Goal: Transaction & Acquisition: Book appointment/travel/reservation

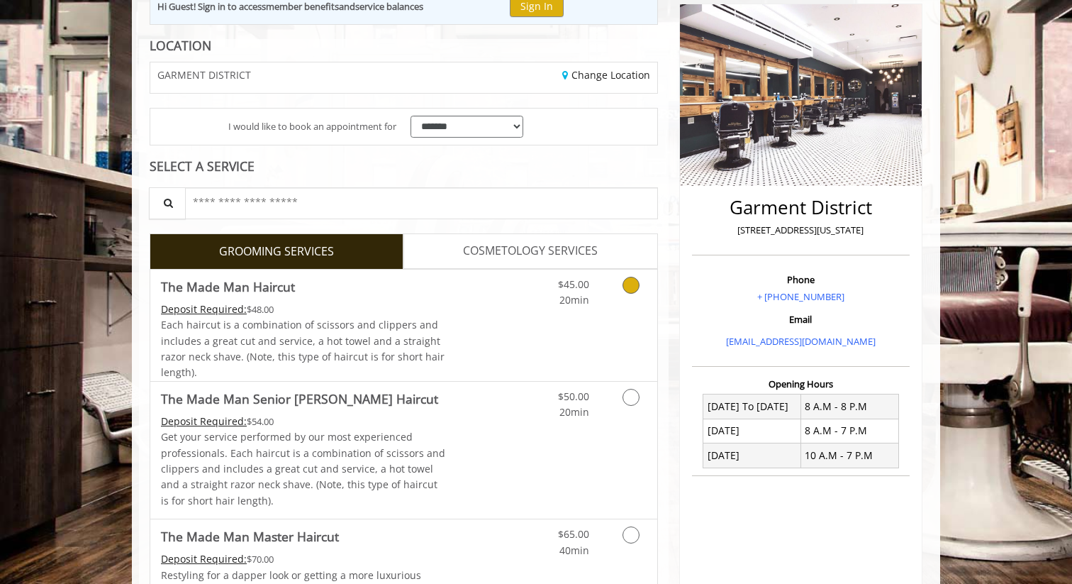
scroll to position [196, 0]
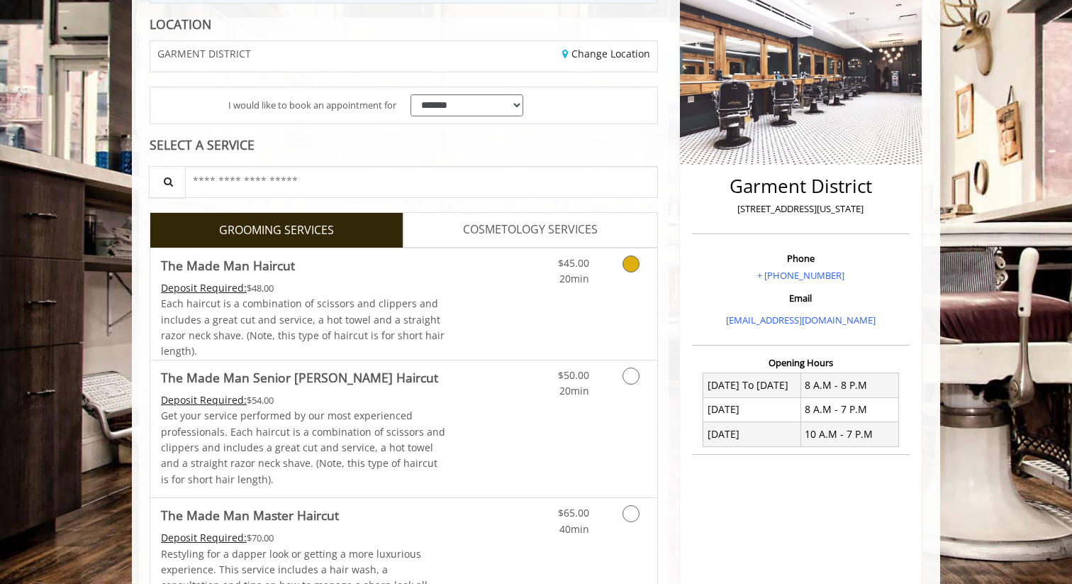
click at [628, 262] on icon "Grooming services" at bounding box center [631, 263] width 17 height 17
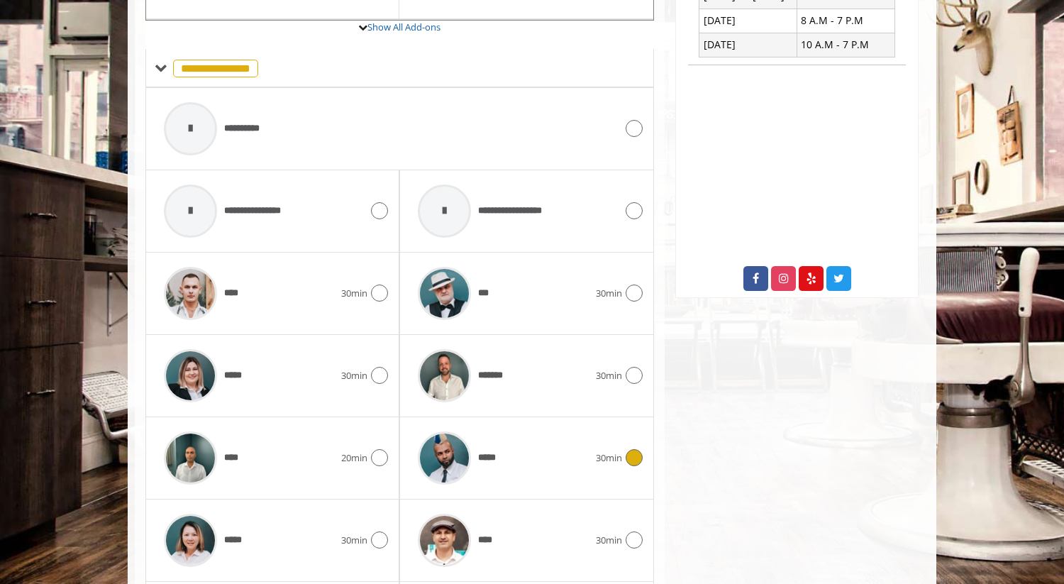
click at [586, 450] on div "*****" at bounding box center [503, 457] width 184 height 67
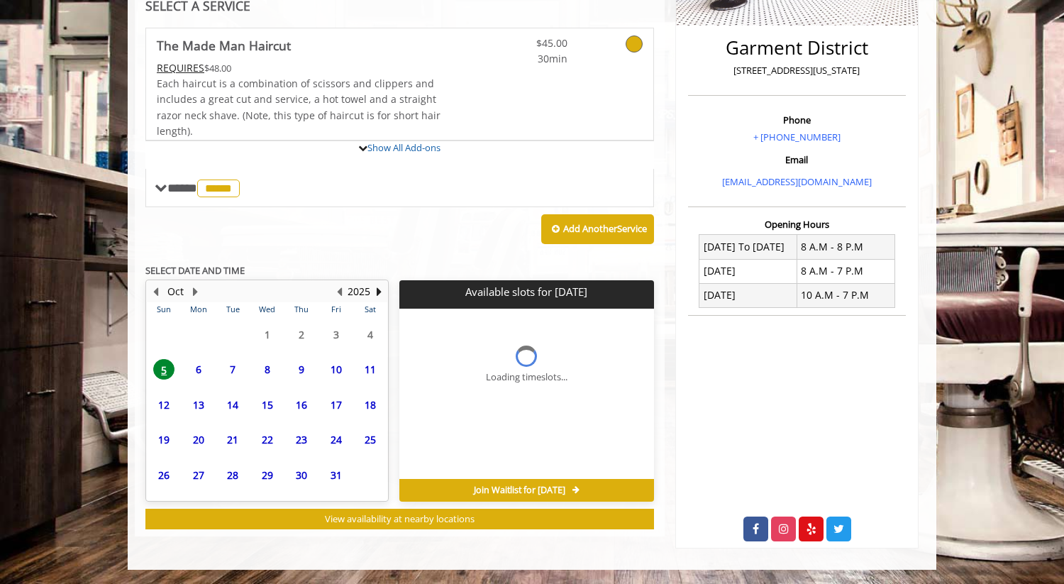
scroll to position [451, 0]
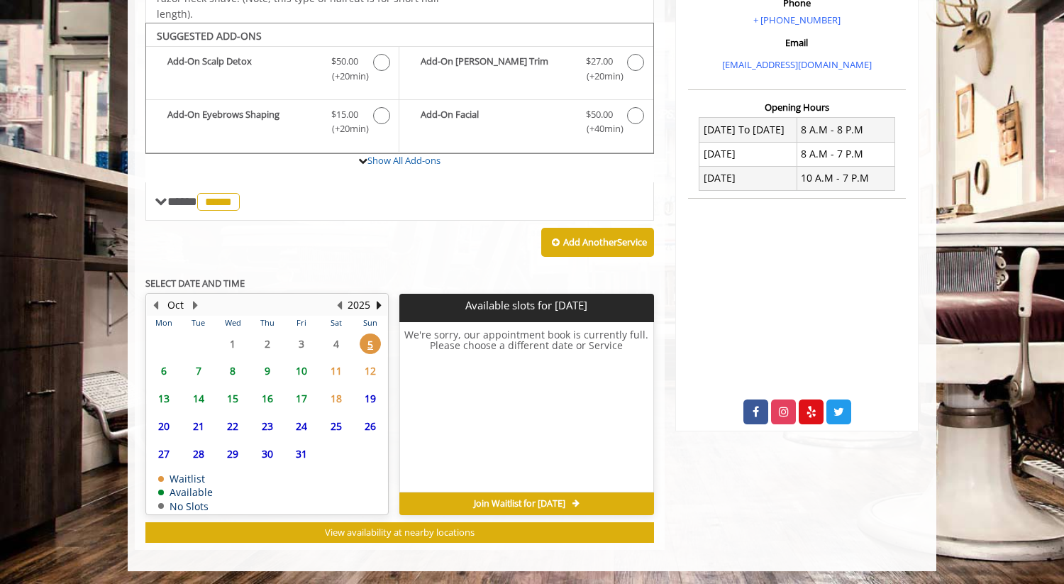
click at [163, 369] on span "6" at bounding box center [163, 370] width 21 height 21
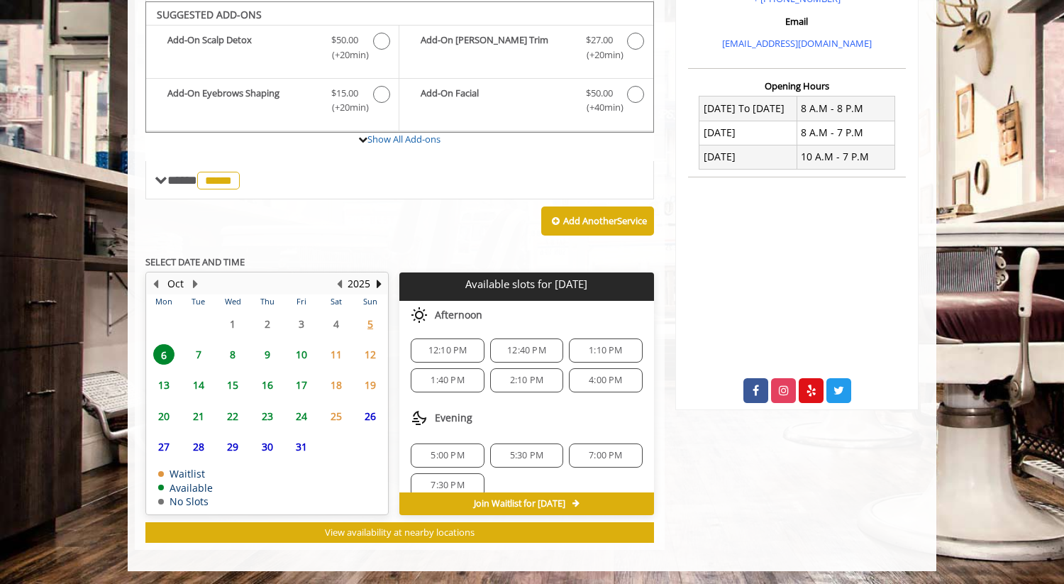
scroll to position [123, 0]
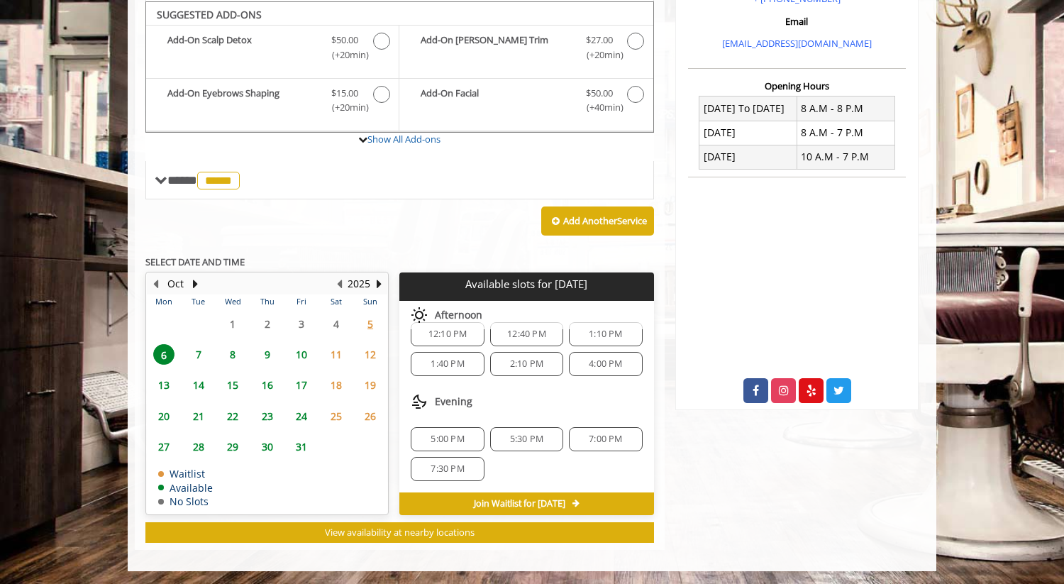
click at [598, 442] on span "7:00 PM" at bounding box center [605, 438] width 33 height 11
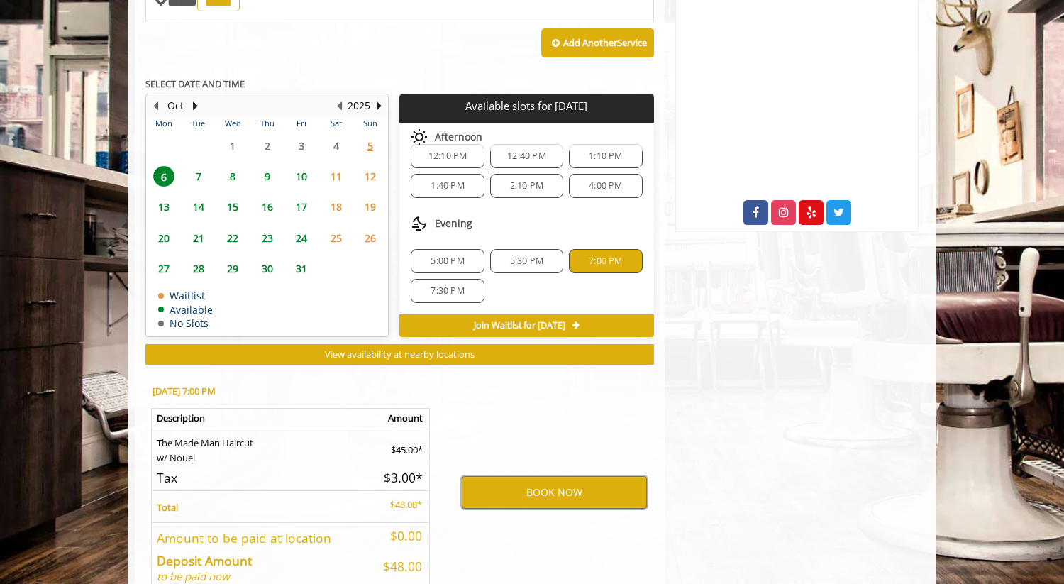
scroll to position [645, 0]
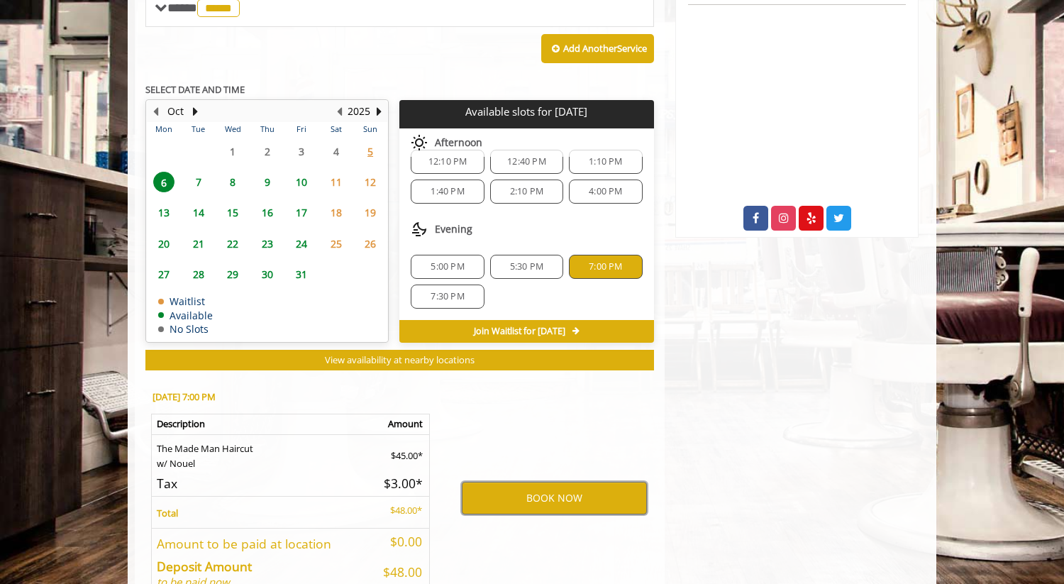
drag, startPoint x: 563, startPoint y: 493, endPoint x: 564, endPoint y: 411, distance: 82.3
click at [564, 411] on div "BOOK NOW" at bounding box center [554, 498] width 221 height 242
click at [567, 502] on button "BOOK NOW" at bounding box center [554, 497] width 185 height 33
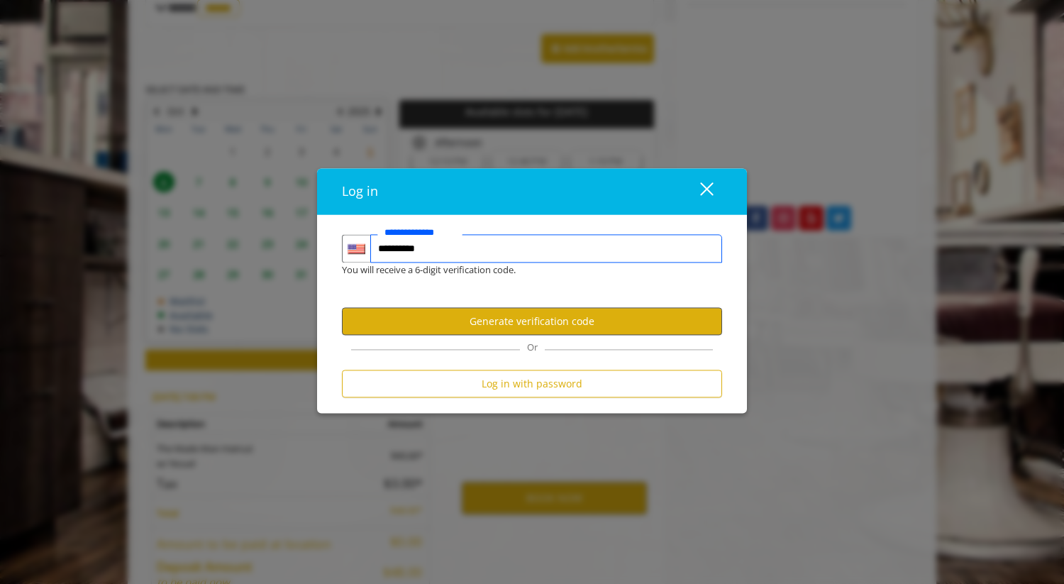
type input "**********"
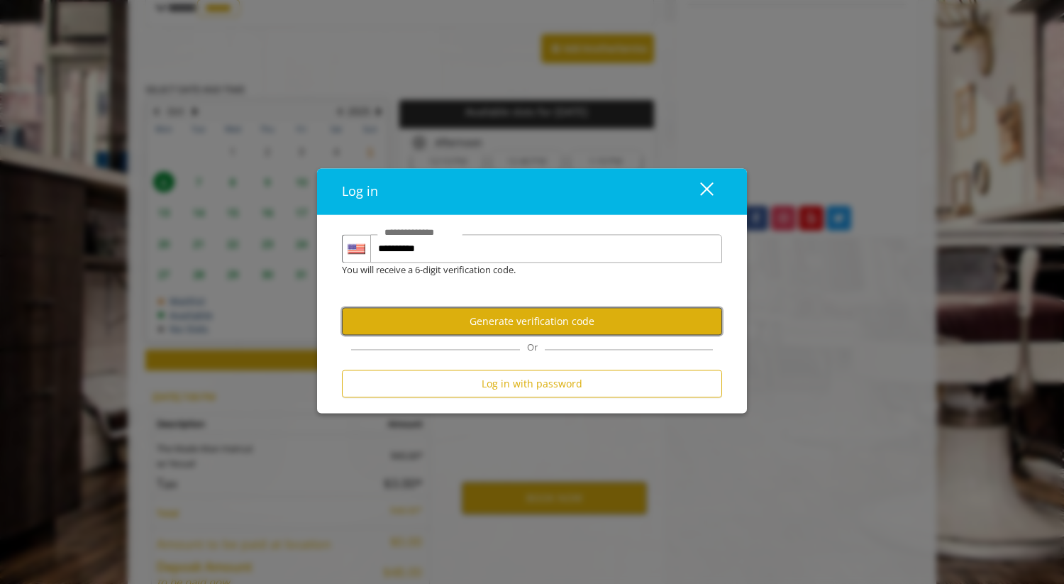
click at [511, 325] on button "Generate verification code" at bounding box center [532, 321] width 380 height 28
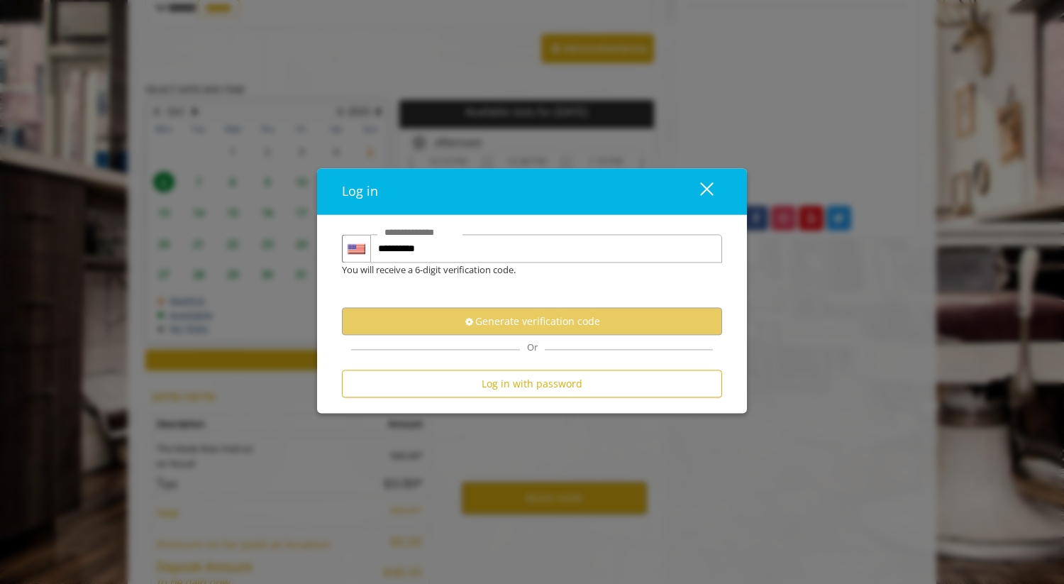
scroll to position [0, 0]
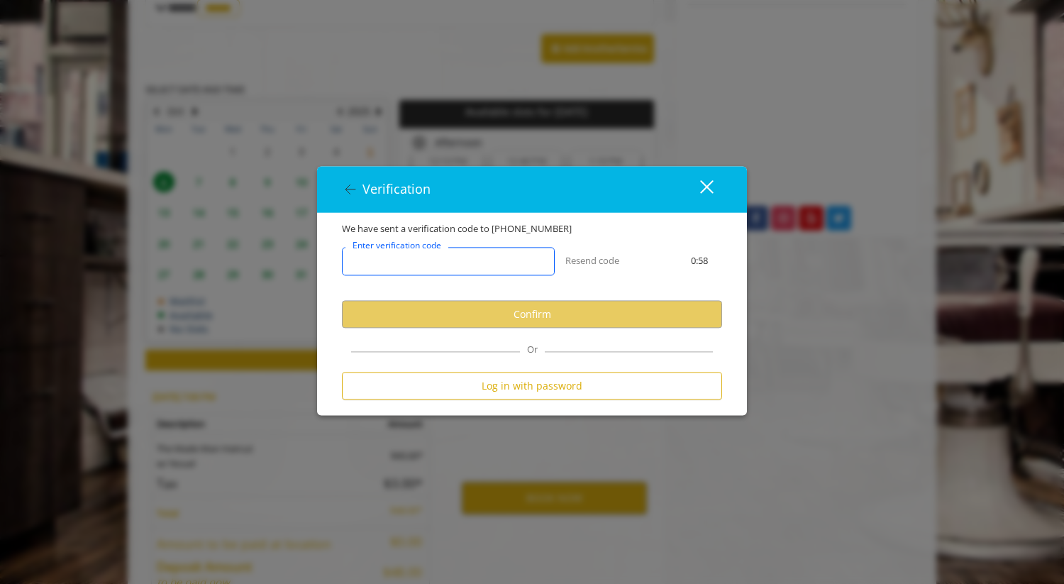
click at [496, 258] on input "Enter verification code" at bounding box center [448, 261] width 213 height 28
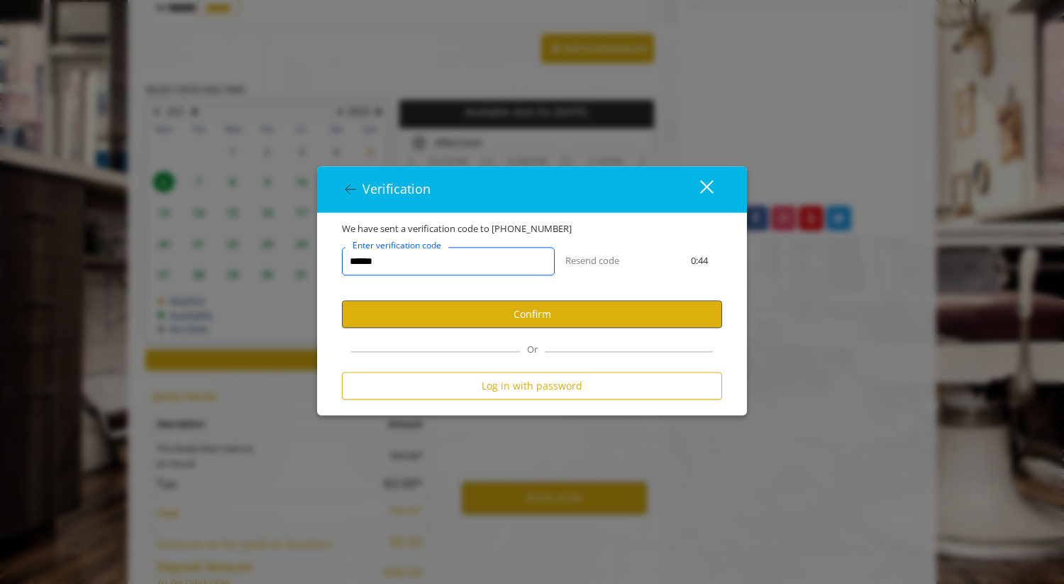
type input "******"
click at [529, 313] on button "Confirm" at bounding box center [532, 314] width 380 height 28
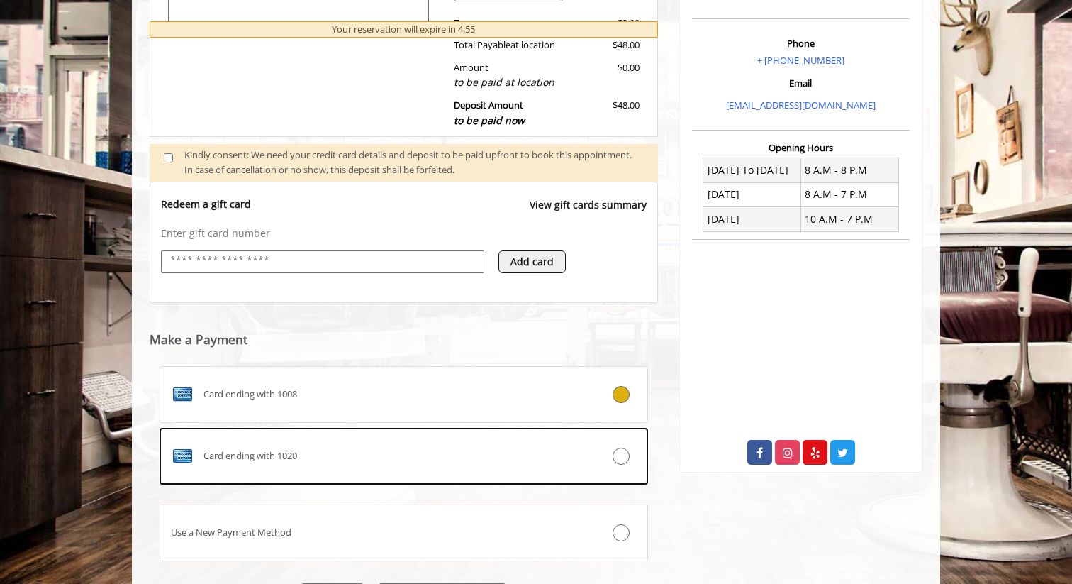
scroll to position [434, 0]
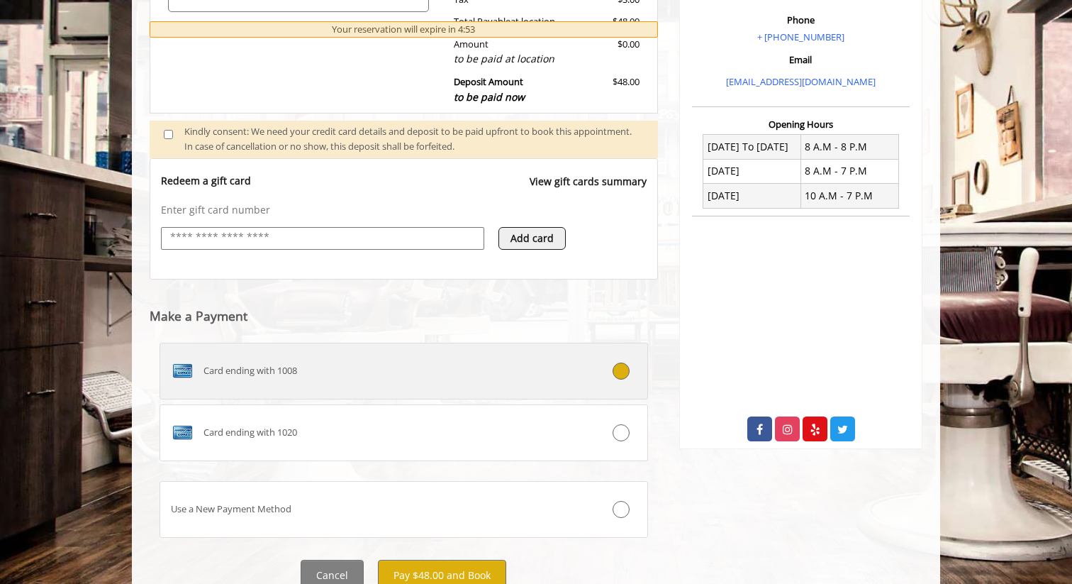
click at [329, 380] on div "Card ending with 1008" at bounding box center [363, 371] width 406 height 23
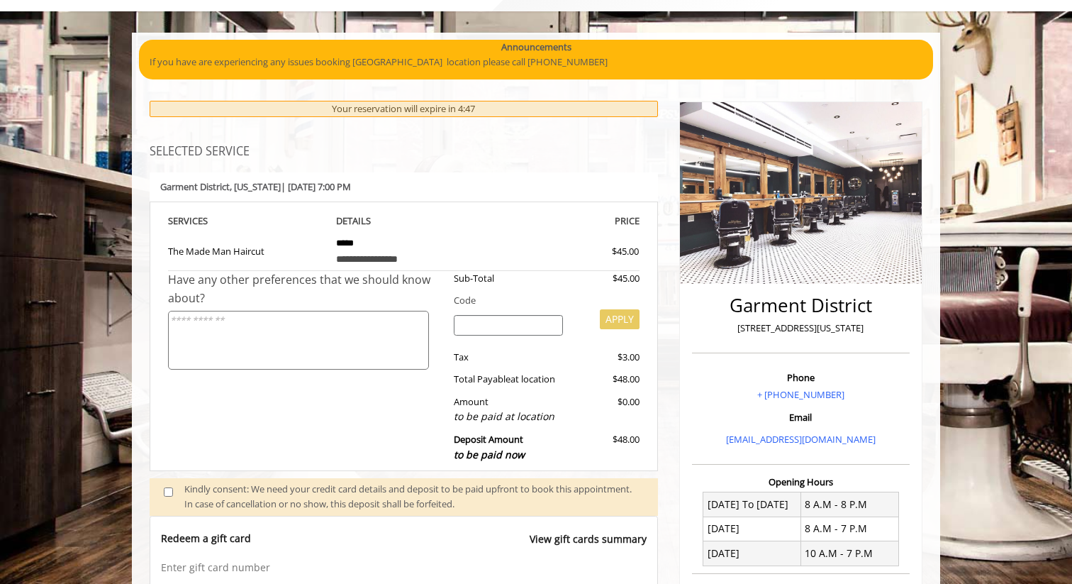
scroll to position [80, 0]
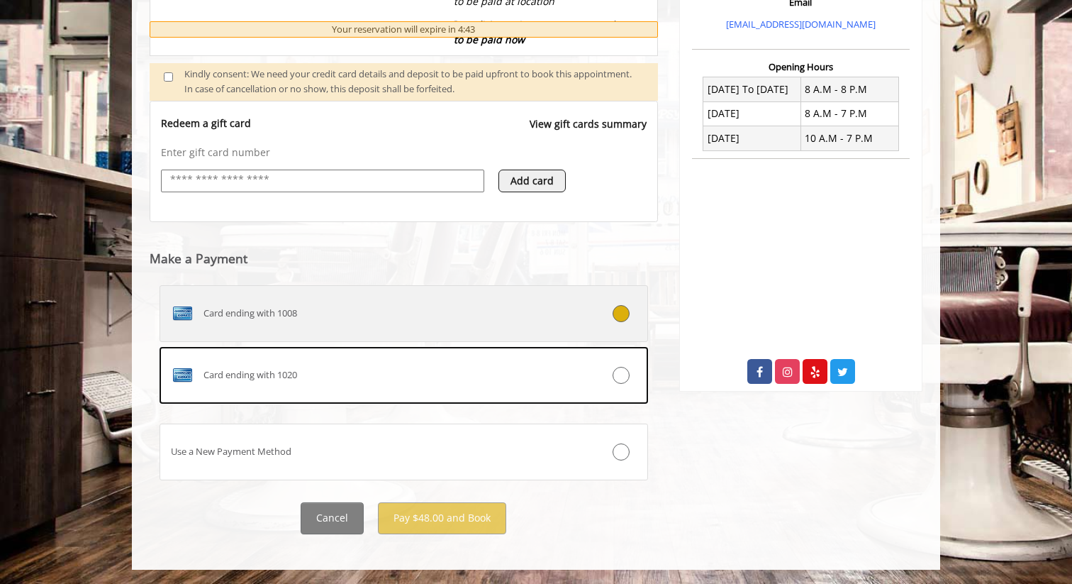
click at [498, 307] on div "Card ending with 1008" at bounding box center [363, 313] width 406 height 23
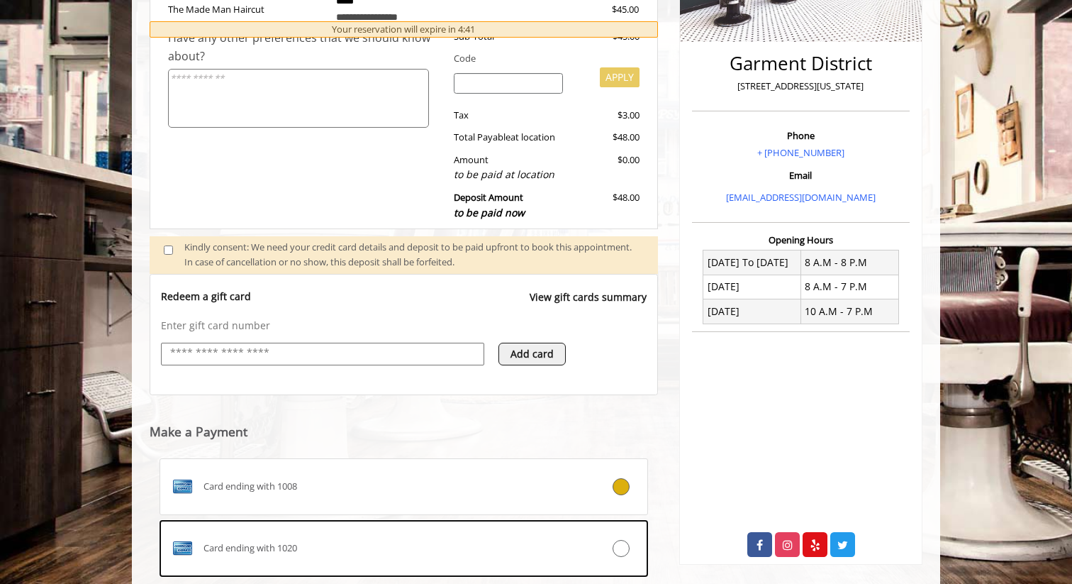
scroll to position [491, 0]
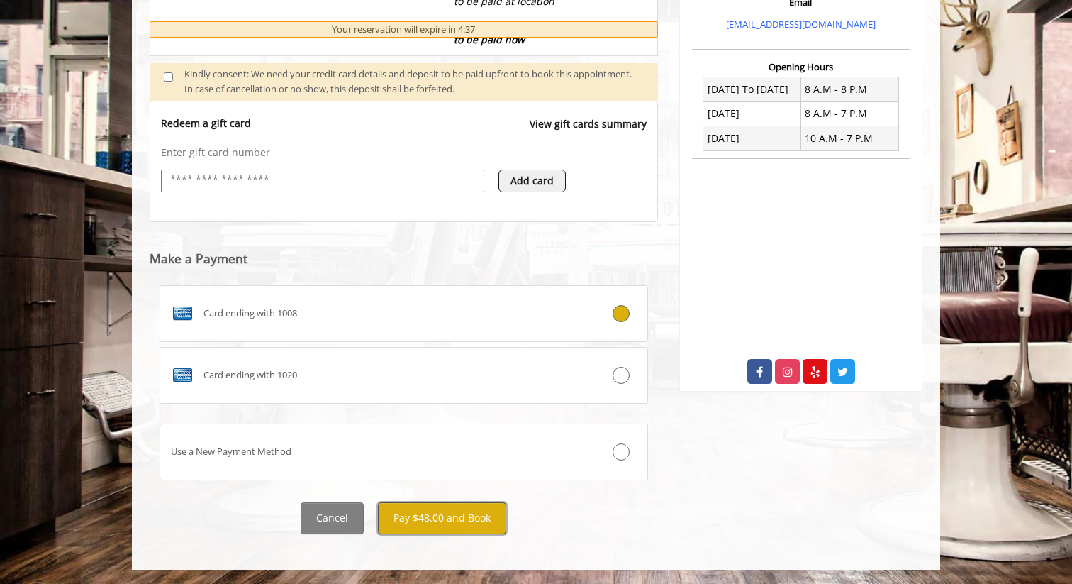
click at [440, 518] on button "Pay $48.00 and Book" at bounding box center [442, 518] width 128 height 32
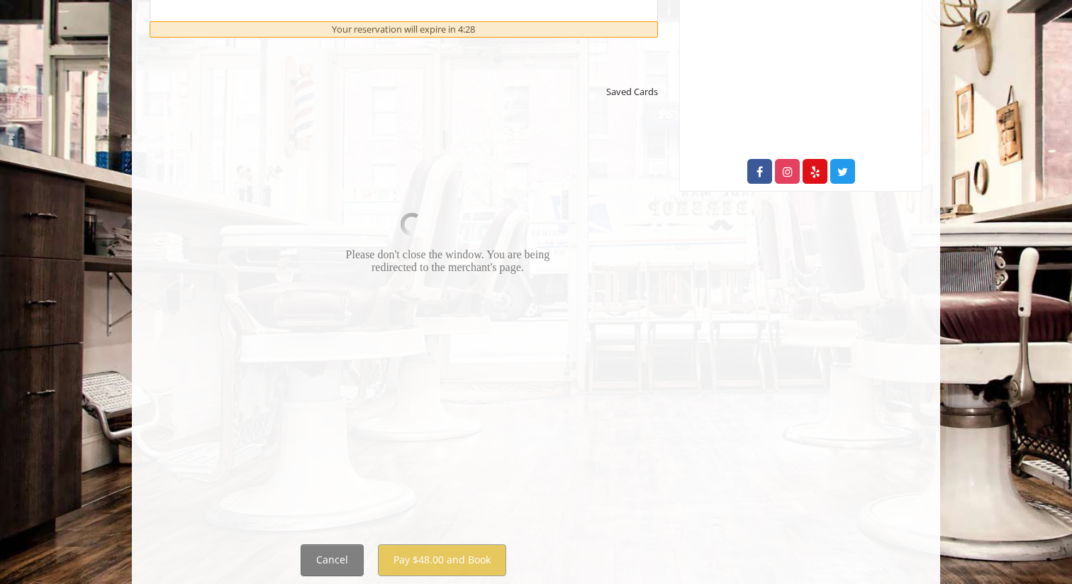
scroll to position [733, 0]
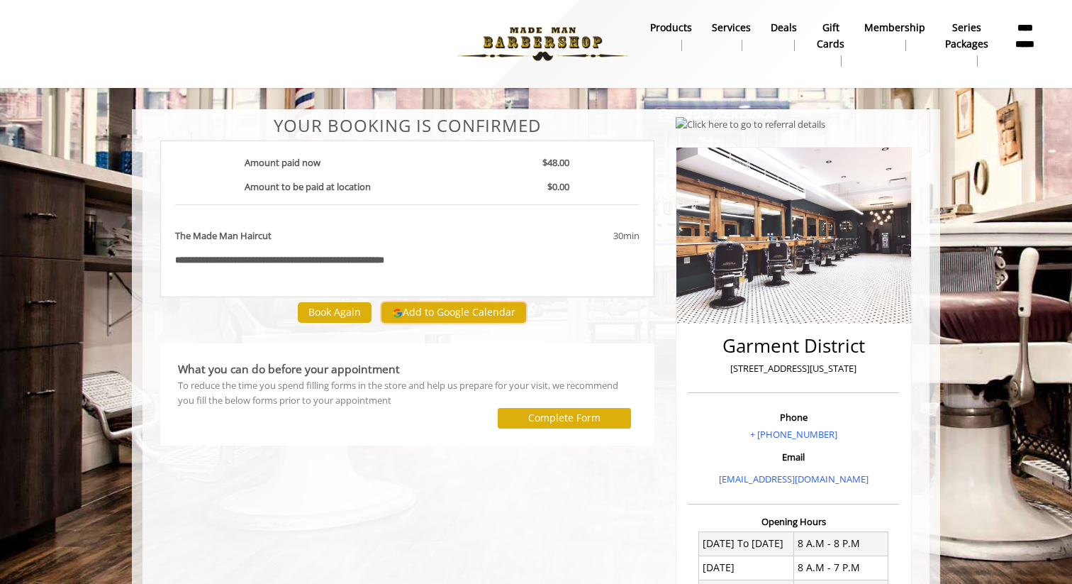
click at [410, 315] on button "Add to Google Calendar" at bounding box center [453, 312] width 145 height 21
